Goal: Check status: Check status

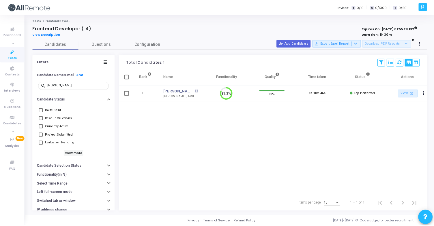
scroll to position [12, 15]
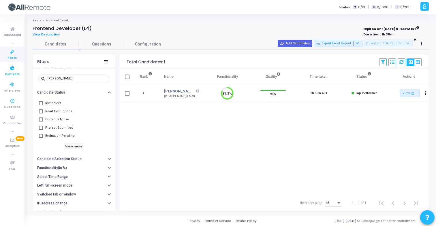
click at [16, 77] on link "Contests" at bounding box center [12, 71] width 25 height 16
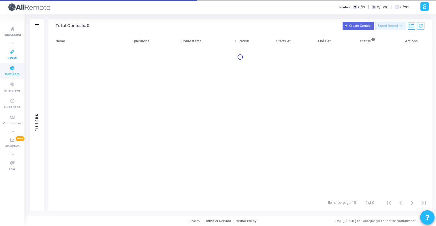
click at [13, 53] on icon at bounding box center [12, 51] width 12 height 7
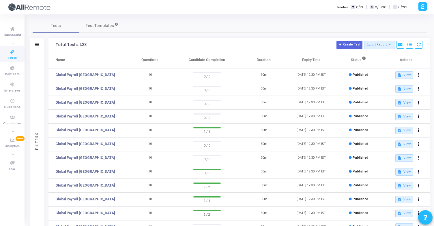
scroll to position [80, 0]
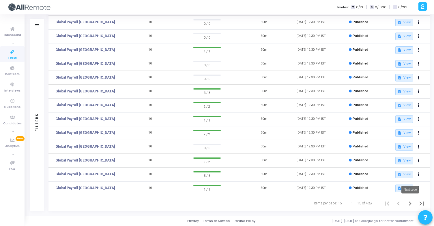
click at [410, 203] on icon "Next page" at bounding box center [410, 204] width 8 height 8
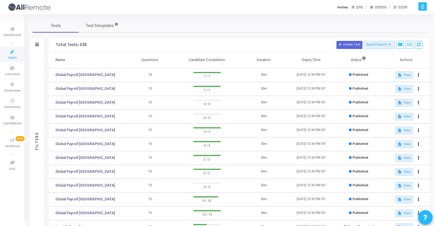
scroll to position [80, 0]
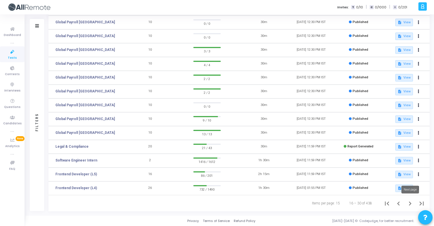
click at [410, 206] on icon "Next page" at bounding box center [410, 204] width 8 height 8
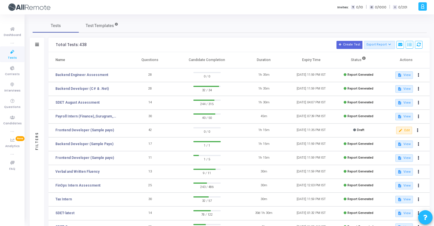
scroll to position [80, 0]
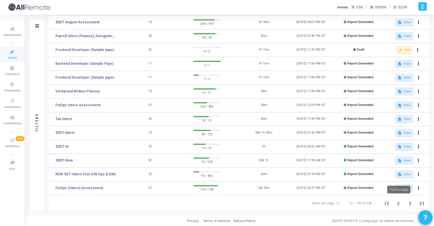
click at [396, 205] on icon "Previous page" at bounding box center [398, 204] width 8 height 8
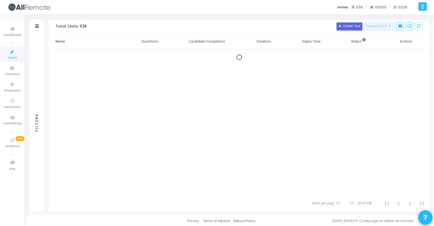
scroll to position [80, 0]
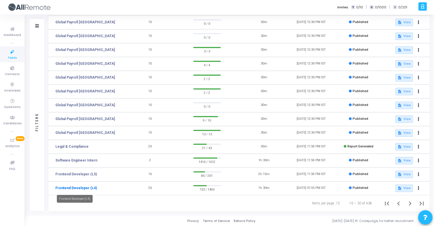
click at [81, 187] on link "Frontend Developer (L4)" at bounding box center [76, 188] width 42 height 5
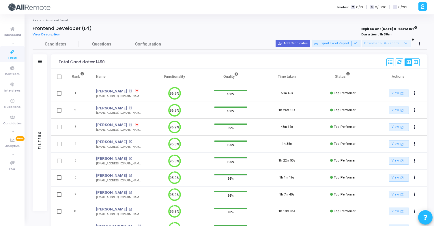
click at [37, 61] on div "Filters" at bounding box center [40, 61] width 14 height 14
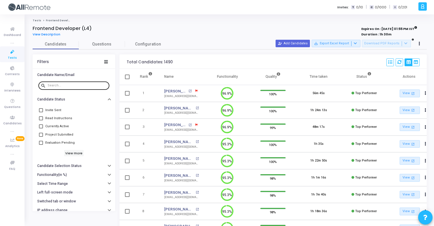
click at [83, 85] on input "text" at bounding box center [77, 85] width 59 height 3
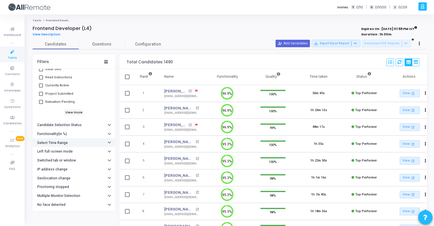
click at [75, 146] on button "Select Time Range" at bounding box center [74, 142] width 82 height 9
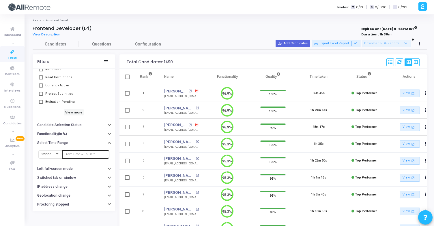
click at [78, 155] on input "text" at bounding box center [85, 154] width 43 height 3
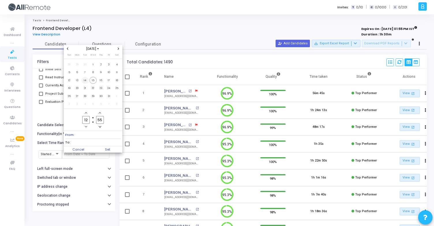
click at [86, 81] on span "14" at bounding box center [84, 80] width 7 height 7
click at [91, 81] on span "15" at bounding box center [92, 80] width 7 height 7
click at [115, 146] on span "Set" at bounding box center [107, 149] width 29 height 6
type input "[DATE] 12:55 PM - [DATE] 12:55 PM"
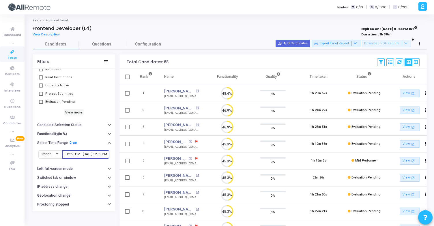
click at [86, 154] on input "[DATE] 12:55 PM - [DATE] 12:55 PM" at bounding box center [85, 154] width 43 height 3
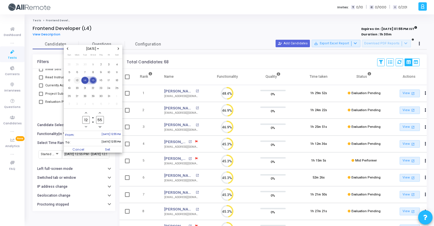
click at [78, 80] on span "13" at bounding box center [77, 80] width 7 height 7
click at [86, 81] on span "14" at bounding box center [84, 80] width 7 height 7
click at [93, 82] on span "15" at bounding box center [92, 80] width 7 height 7
click at [211, 45] on div at bounding box center [217, 113] width 434 height 226
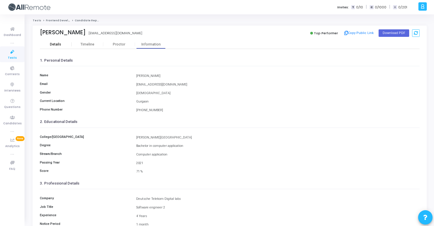
click at [67, 46] on div "Details" at bounding box center [56, 44] width 32 height 4
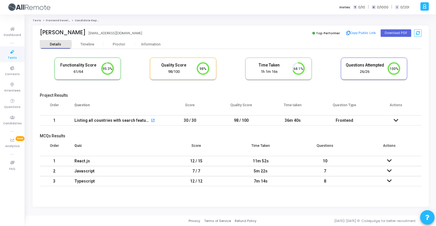
scroll to position [3, 3]
